Goal: Book appointment/travel/reservation

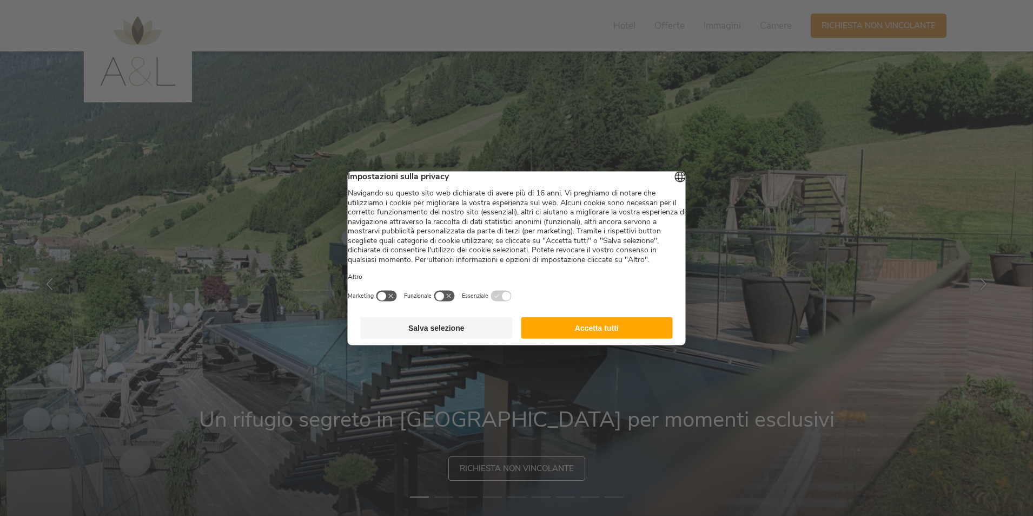
click at [567, 338] on button "Accetta tutti" at bounding box center [597, 328] width 152 height 22
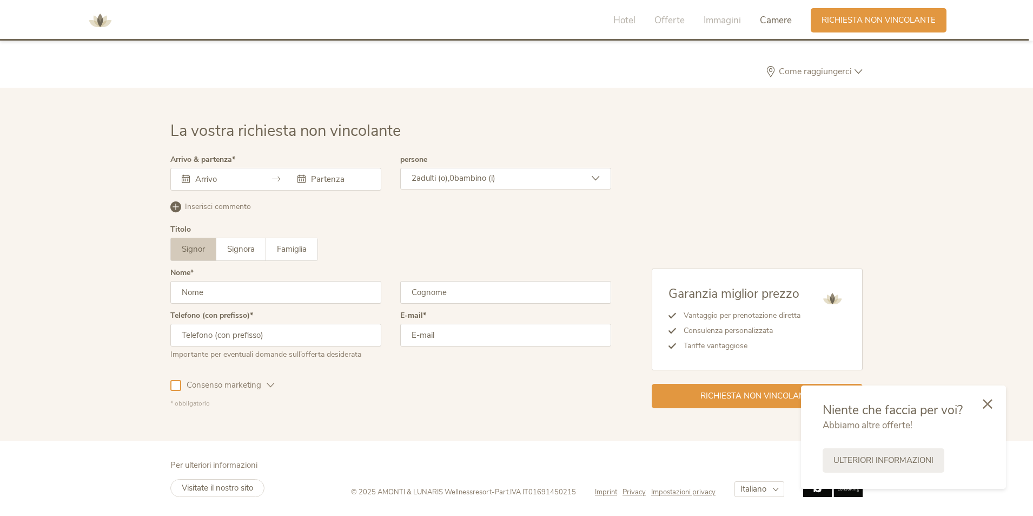
scroll to position [3206, 0]
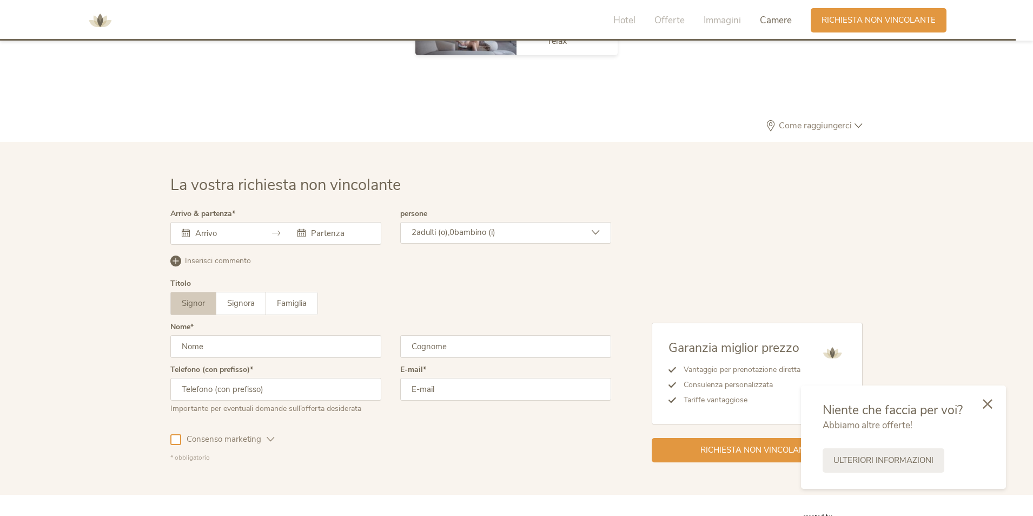
click at [240, 232] on input "text" at bounding box center [224, 233] width 62 height 11
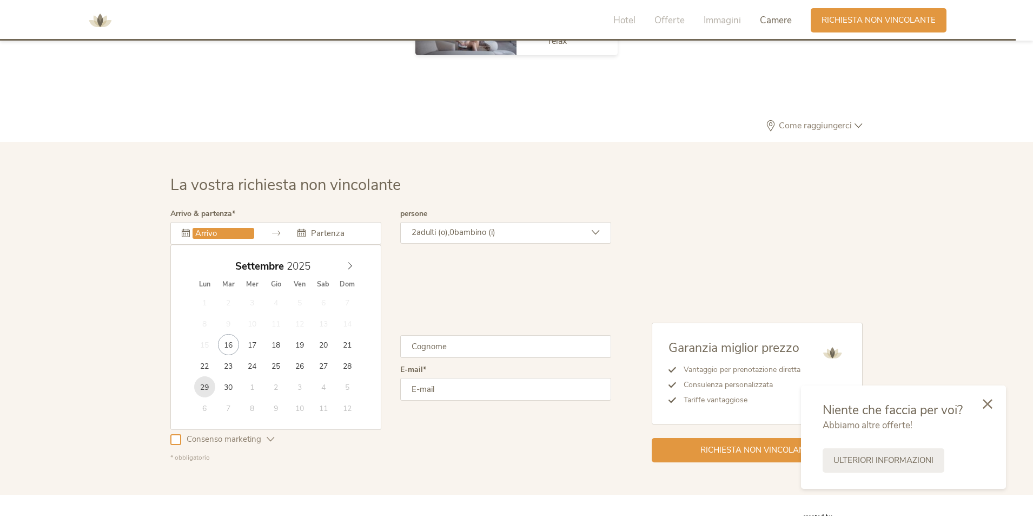
type input "[DATE]"
click at [496, 227] on span "bambino (i)" at bounding box center [475, 232] width 41 height 11
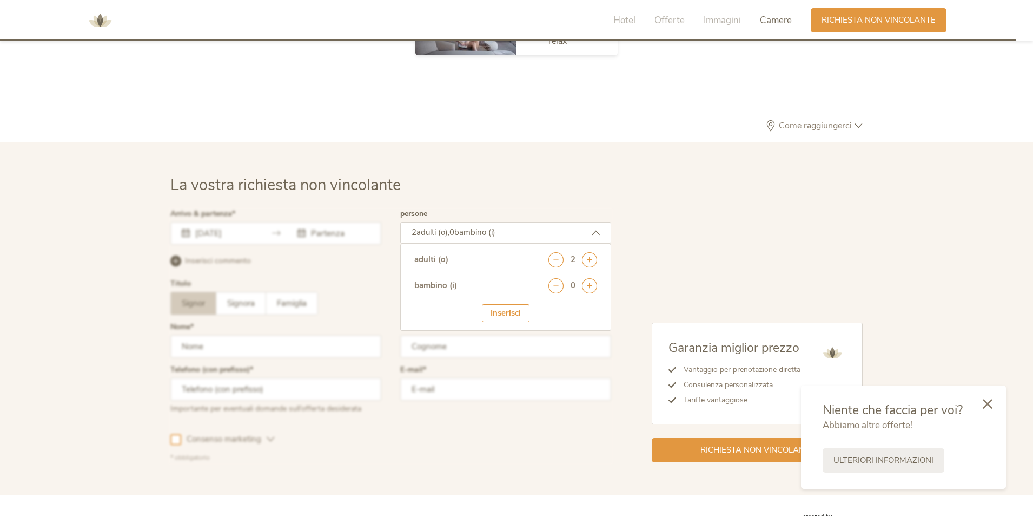
click at [357, 227] on div at bounding box center [391, 336] width 446 height 258
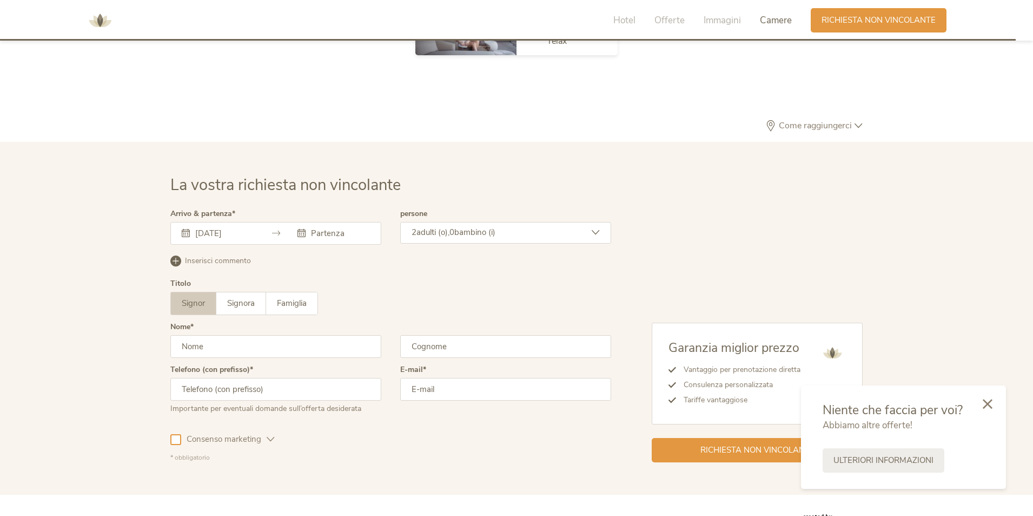
click at [338, 233] on input "text" at bounding box center [339, 233] width 62 height 11
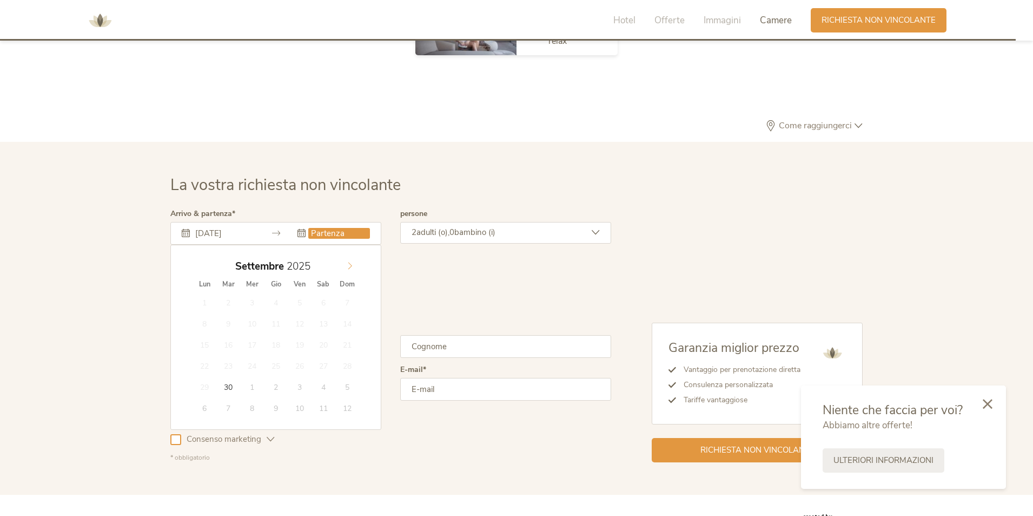
click at [351, 269] on icon at bounding box center [350, 266] width 8 height 8
type input "03.10.2025"
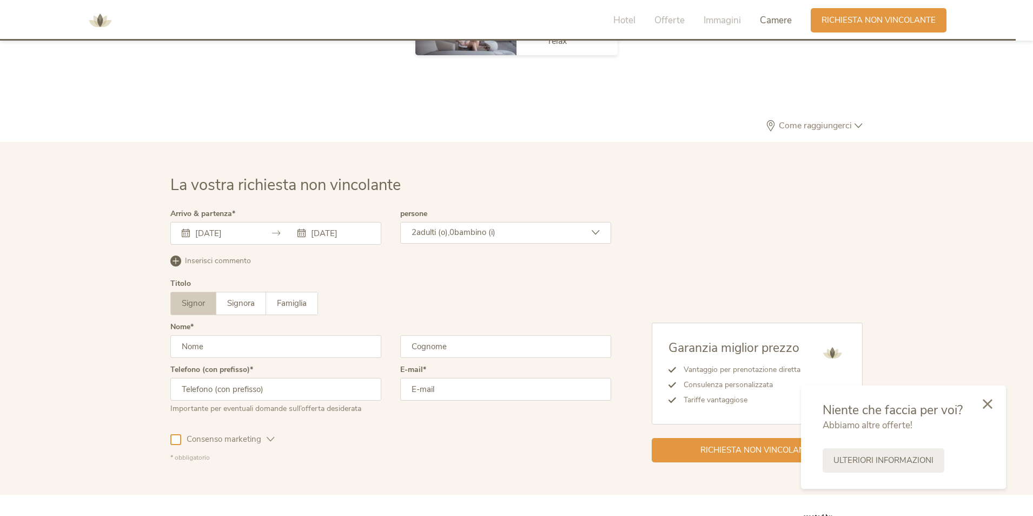
click at [485, 234] on span "bambino (i)" at bounding box center [475, 232] width 41 height 11
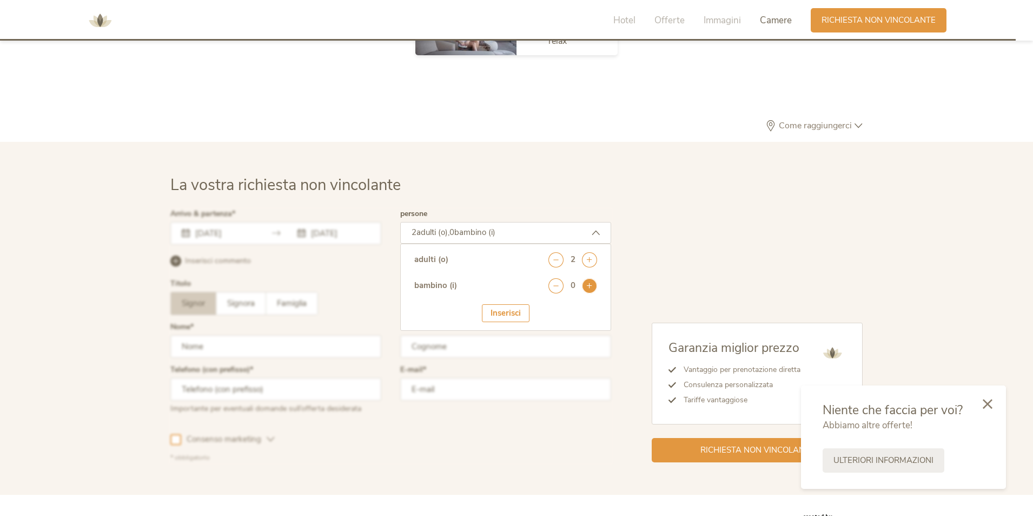
click at [592, 289] on icon at bounding box center [589, 285] width 15 height 15
click at [578, 316] on select "seleziona 0 1 2 3 4 5 6 7 8 9 10 11 12 13 14 15 16 17" at bounding box center [571, 315] width 54 height 18
select select "1"
click at [544, 306] on select "seleziona 0 1 2 3 4 5 6 7 8 9 10 11 12 13 14 15 16 17" at bounding box center [571, 315] width 54 height 18
click at [509, 346] on div "Inserisci" at bounding box center [506, 347] width 48 height 18
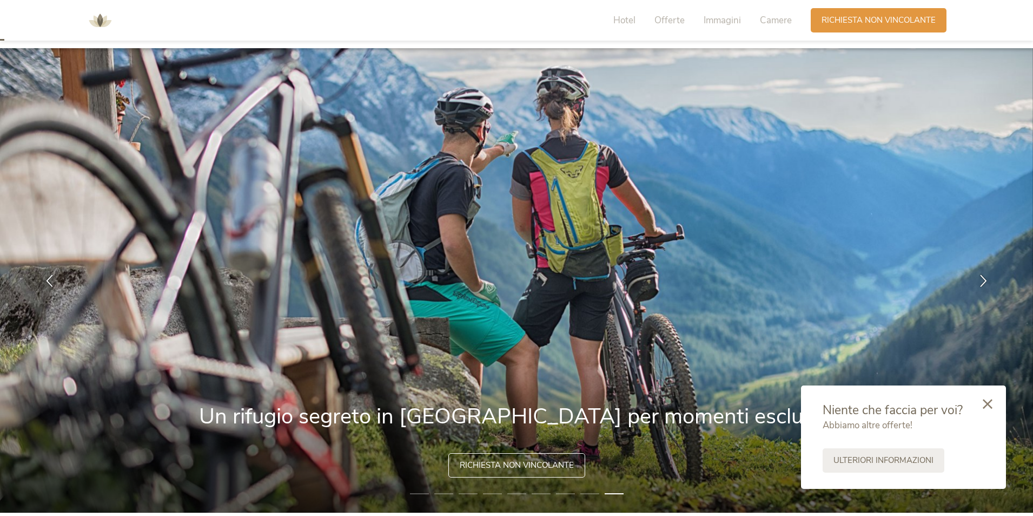
scroll to position [0, 0]
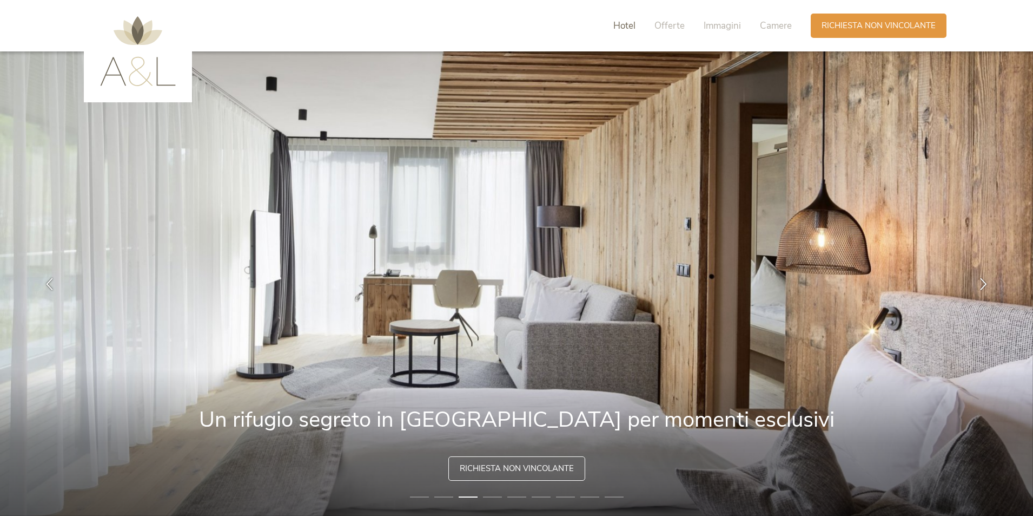
click at [620, 24] on span "Hotel" at bounding box center [625, 25] width 22 height 12
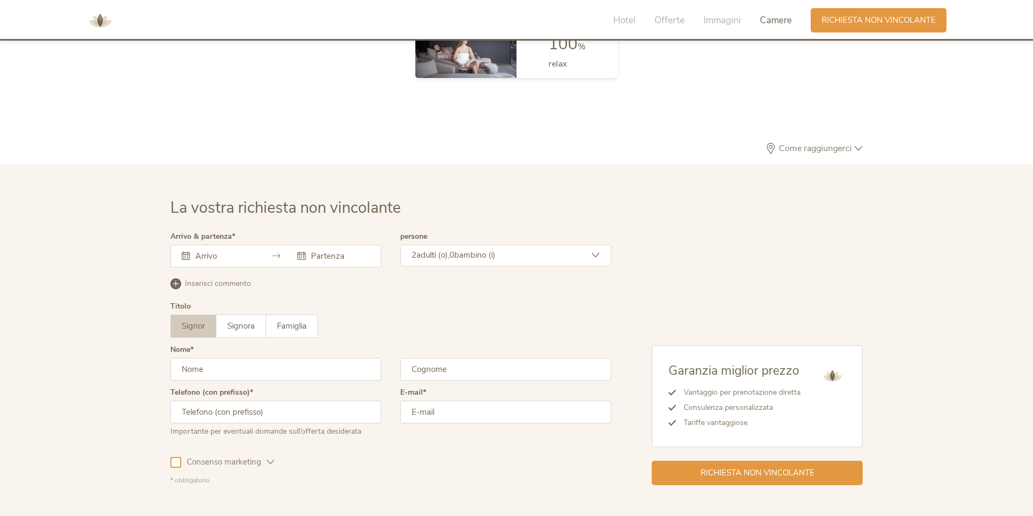
scroll to position [3260, 0]
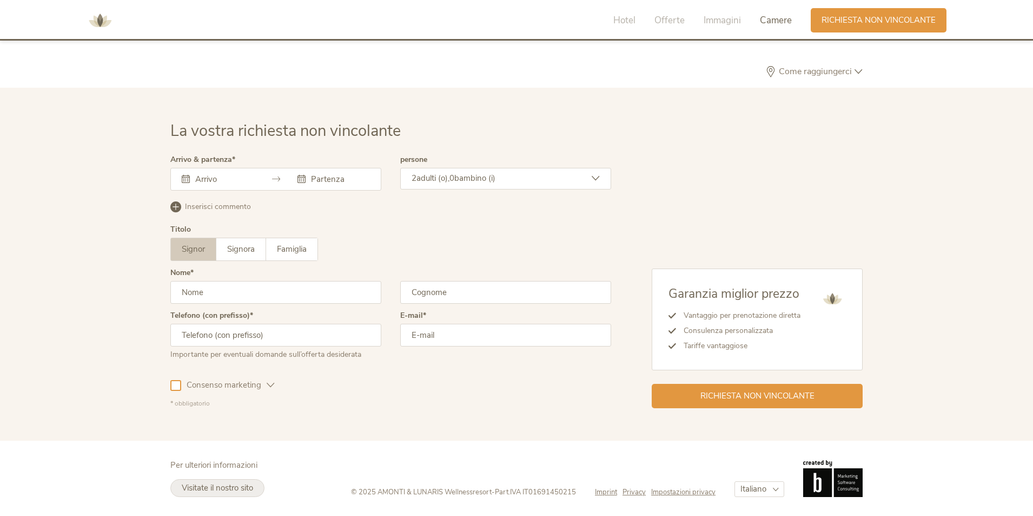
click at [236, 488] on span "Visitate il nostro sito" at bounding box center [217, 487] width 71 height 11
